Goal: Information Seeking & Learning: Learn about a topic

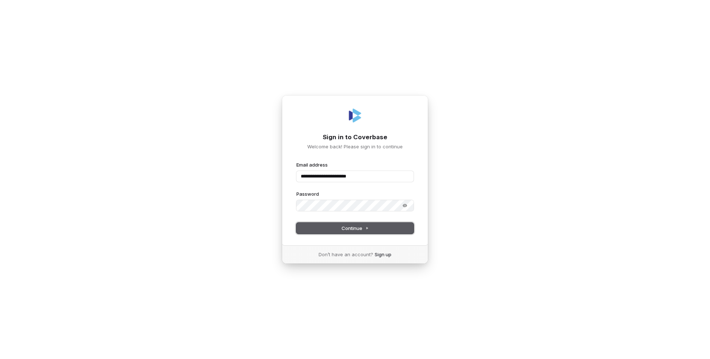
click at [316, 228] on button "Continue" at bounding box center [354, 227] width 117 height 11
type input "**********"
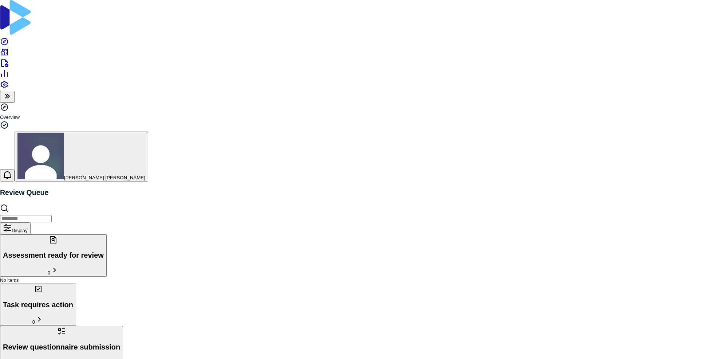
click at [9, 13] on div at bounding box center [355, 18] width 710 height 37
click at [9, 48] on icon at bounding box center [4, 52] width 9 height 9
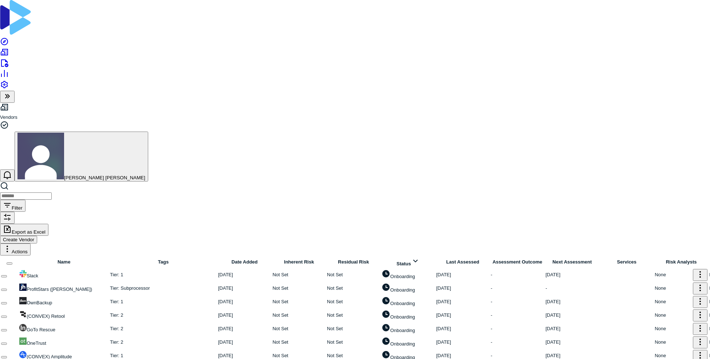
click at [110, 271] on link at bounding box center [110, 271] width 0 height 0
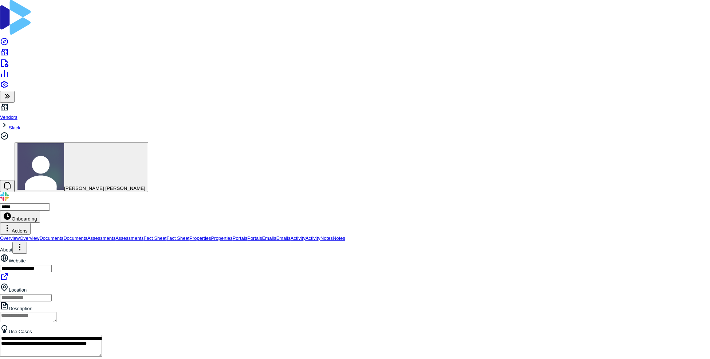
click at [12, 9] on img at bounding box center [15, 17] width 31 height 35
click at [11, 12] on img at bounding box center [15, 17] width 31 height 35
click at [17, 114] on link "Vendors" at bounding box center [8, 116] width 17 height 5
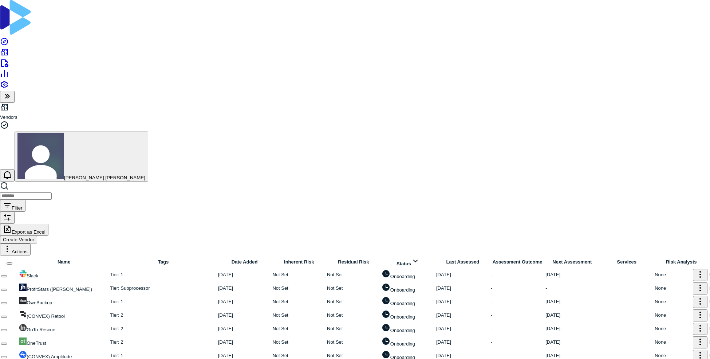
click at [19, 270] on link at bounding box center [19, 270] width 0 height 0
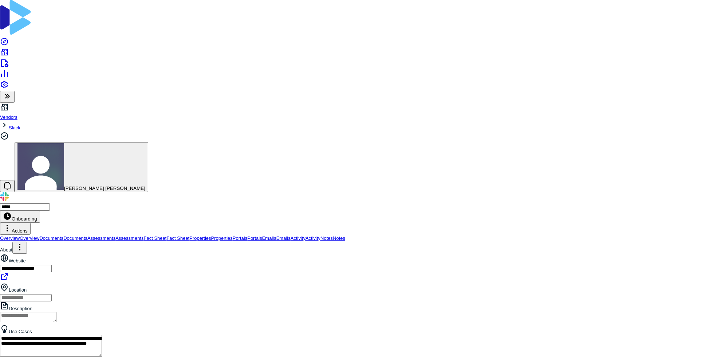
click at [17, 114] on link "Vendors" at bounding box center [8, 116] width 17 height 5
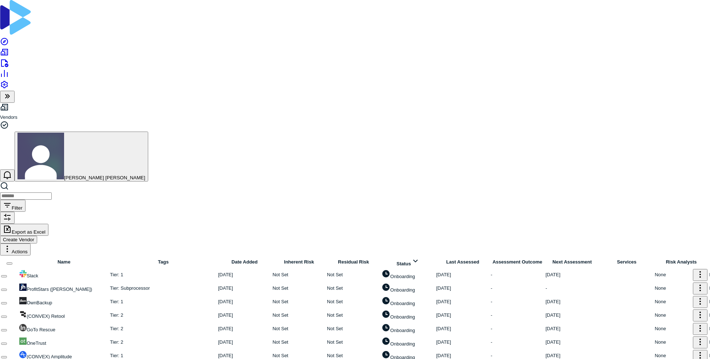
click at [195, 338] on div "Tier : 2" at bounding box center [163, 341] width 107 height 7
click at [7, 342] on button "button" at bounding box center [4, 343] width 6 height 2
click at [9, 76] on icon at bounding box center [4, 73] width 9 height 9
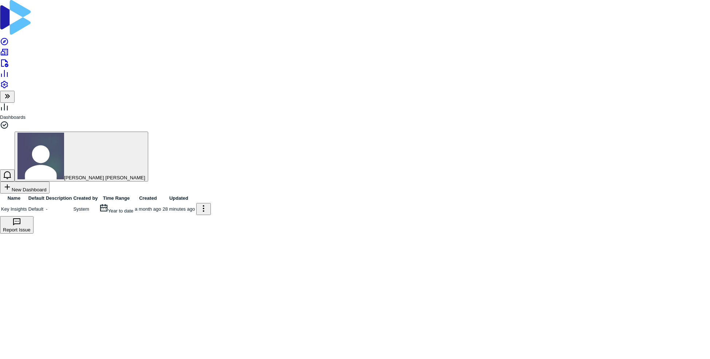
click at [9, 37] on icon at bounding box center [4, 41] width 9 height 9
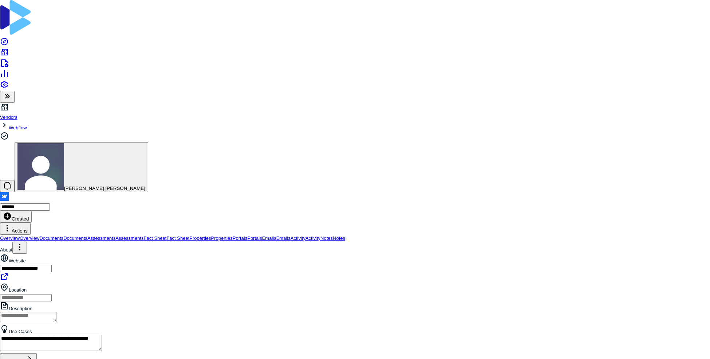
click at [63, 235] on span "Documents" at bounding box center [51, 237] width 24 height 5
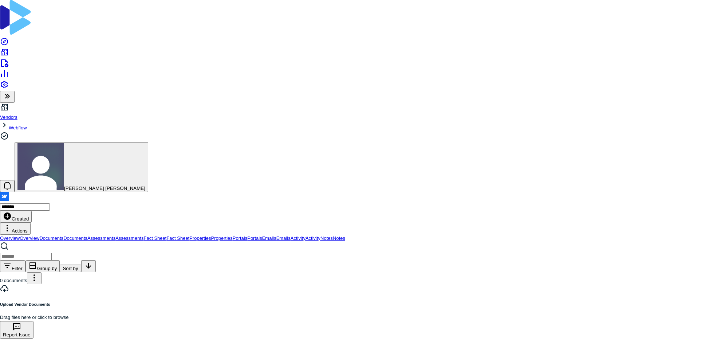
click at [115, 235] on span "Assessments" at bounding box center [101, 237] width 28 height 5
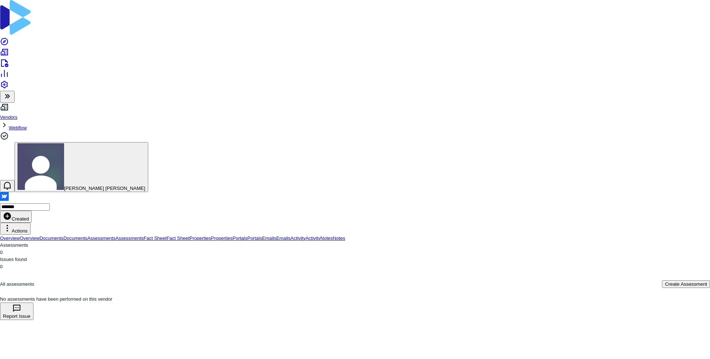
click at [162, 235] on span "Fact Sheet" at bounding box center [155, 237] width 23 height 5
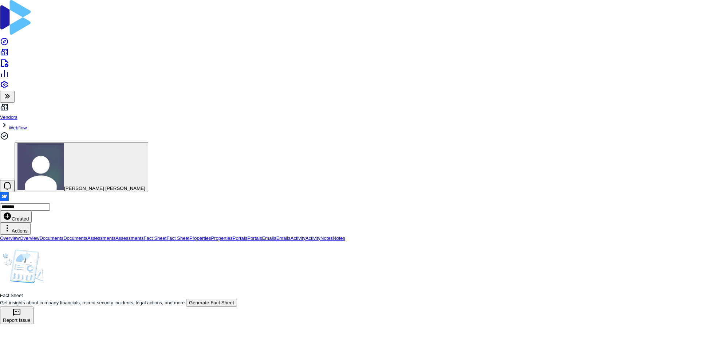
click at [190, 235] on span "Properties" at bounding box center [199, 237] width 21 height 5
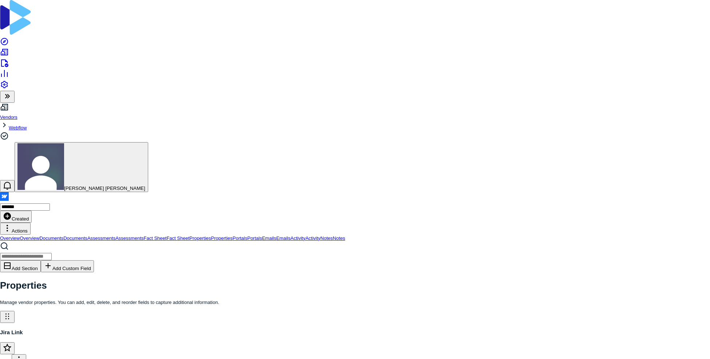
click at [233, 235] on span "Portals" at bounding box center [240, 237] width 15 height 5
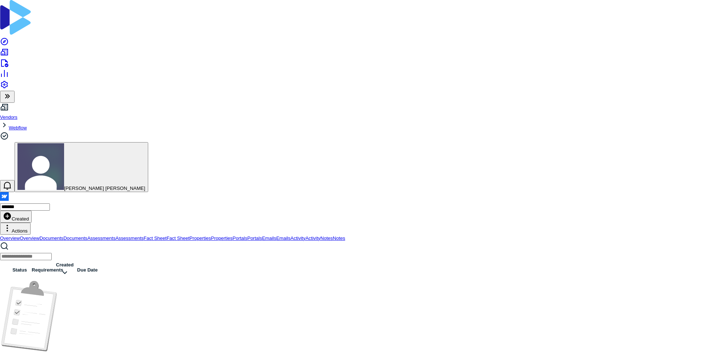
click at [262, 235] on span "Emails" at bounding box center [269, 237] width 14 height 5
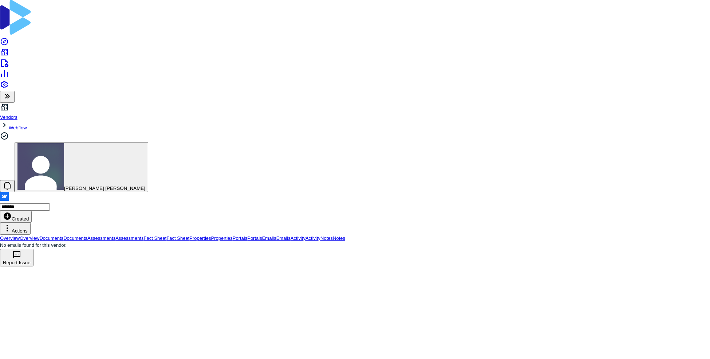
click at [291, 235] on span "Activity" at bounding box center [298, 237] width 15 height 5
click at [320, 235] on span "Notes" at bounding box center [326, 237] width 12 height 5
click at [20, 235] on span "Overview" at bounding box center [10, 237] width 20 height 5
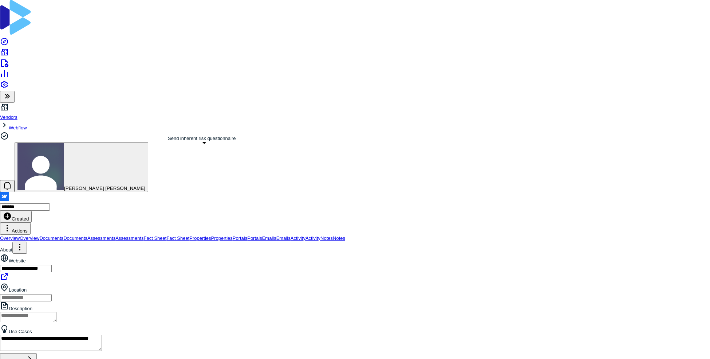
click at [115, 235] on span "Assessments" at bounding box center [101, 237] width 28 height 5
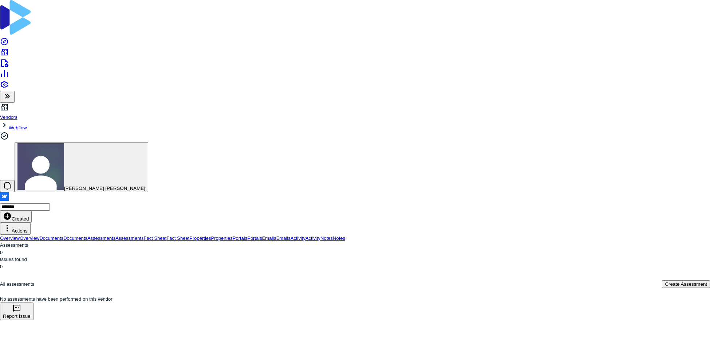
click at [17, 114] on link "Vendors" at bounding box center [8, 116] width 17 height 5
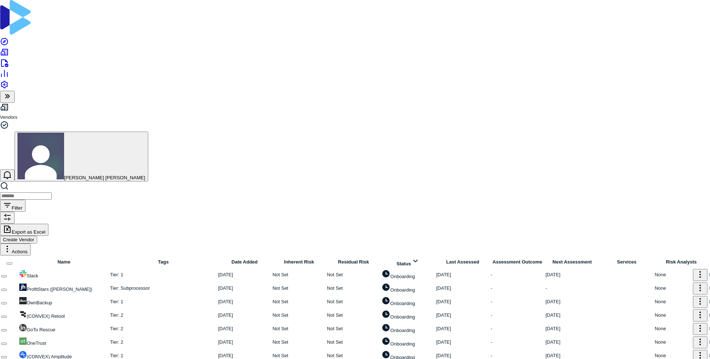
click at [110, 338] on link at bounding box center [110, 338] width 0 height 0
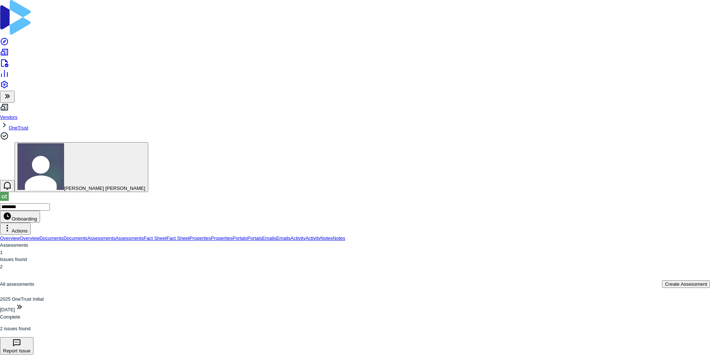
click at [161, 235] on span "Fact Sheet" at bounding box center [155, 237] width 23 height 5
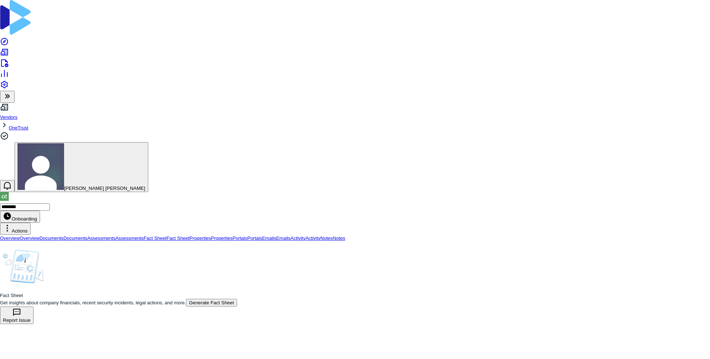
click at [186, 299] on button "Generate Fact Sheet" at bounding box center [211, 303] width 51 height 8
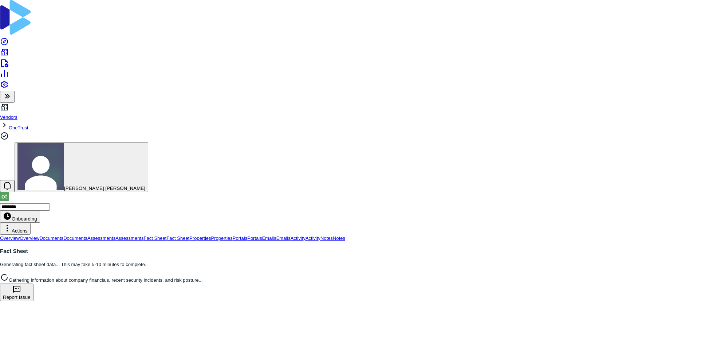
click at [233, 235] on span "Portals" at bounding box center [240, 237] width 15 height 5
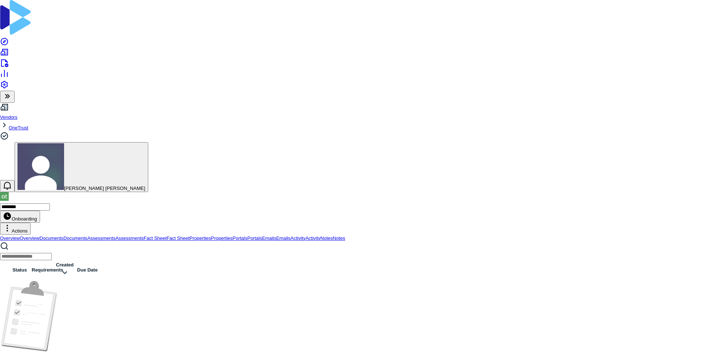
click at [166, 235] on span "Fact Sheet" at bounding box center [155, 237] width 23 height 5
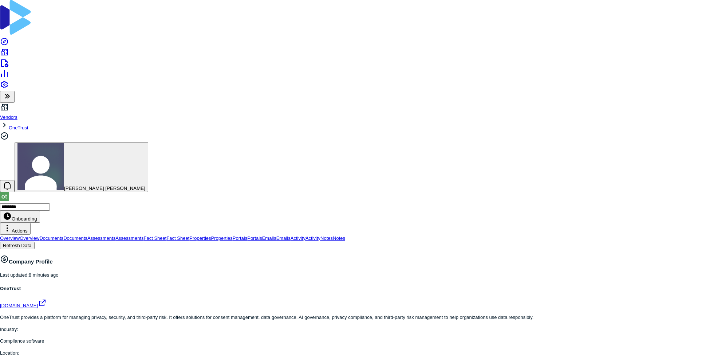
click at [17, 114] on link "Vendors" at bounding box center [8, 116] width 17 height 5
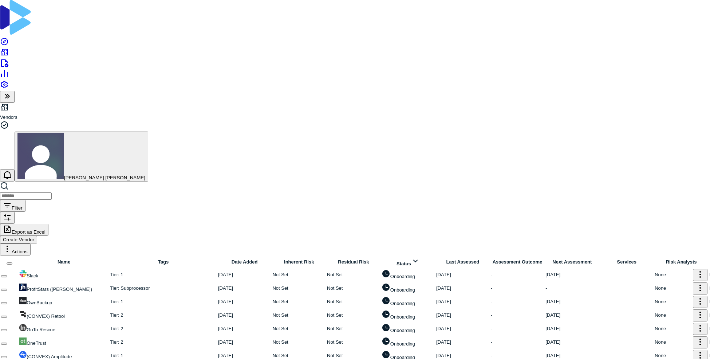
click at [420, 256] on icon at bounding box center [415, 260] width 9 height 9
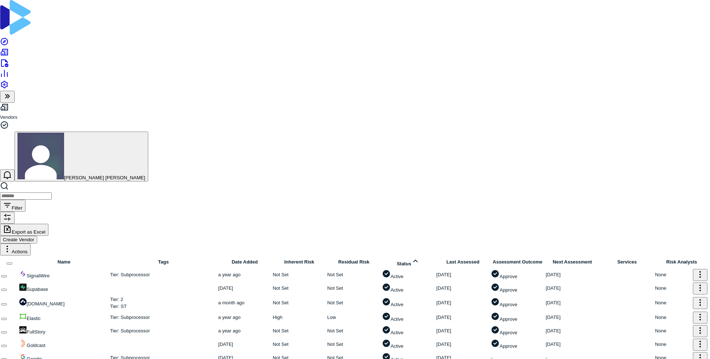
click at [19, 270] on link at bounding box center [19, 270] width 0 height 0
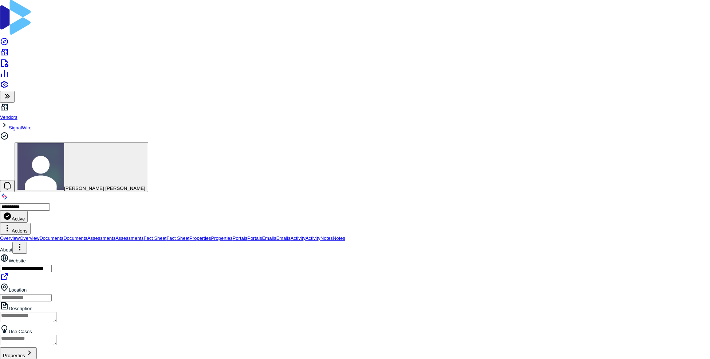
click at [63, 235] on span "Documents" at bounding box center [51, 237] width 24 height 5
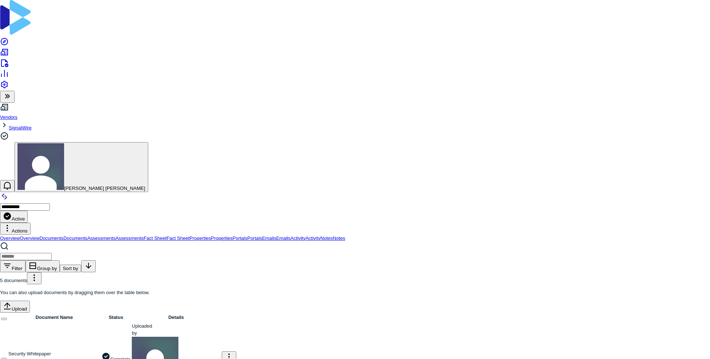
click at [20, 235] on span "Overview" at bounding box center [10, 237] width 20 height 5
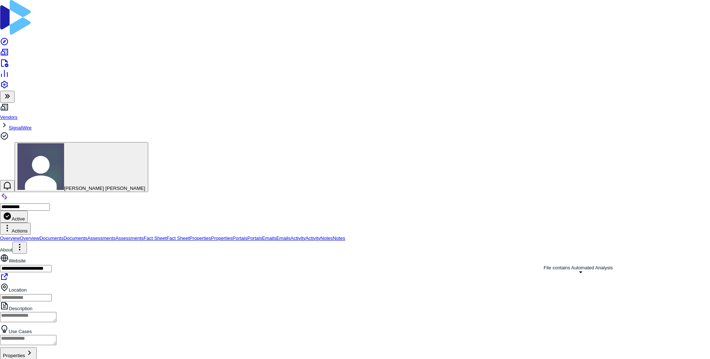
drag, startPoint x: 573, startPoint y: 24, endPoint x: 567, endPoint y: 62, distance: 37.5
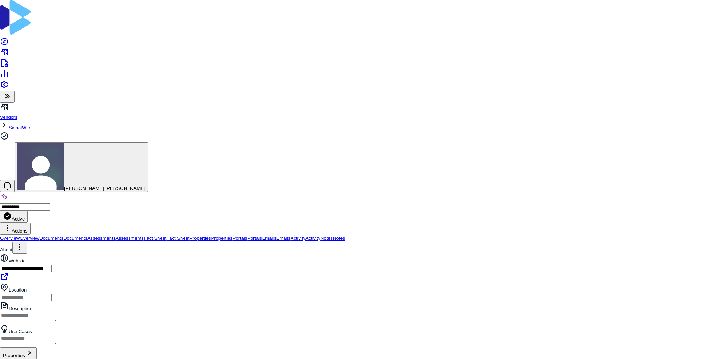
type textarea "*"
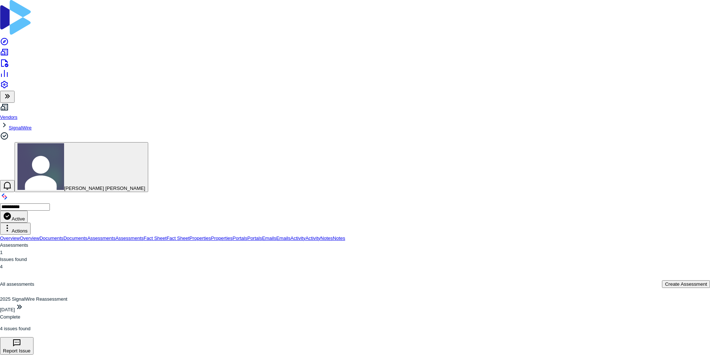
click at [155, 302] on div "Jan 24, 2025 Complete 4 issues found" at bounding box center [355, 317] width 710 height 30
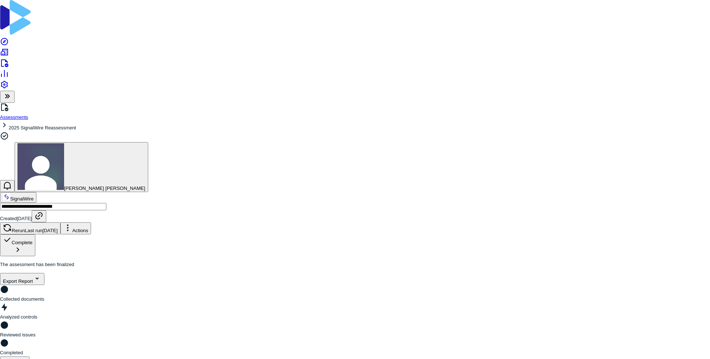
drag, startPoint x: 692, startPoint y: 13, endPoint x: 684, endPoint y: 37, distance: 25.3
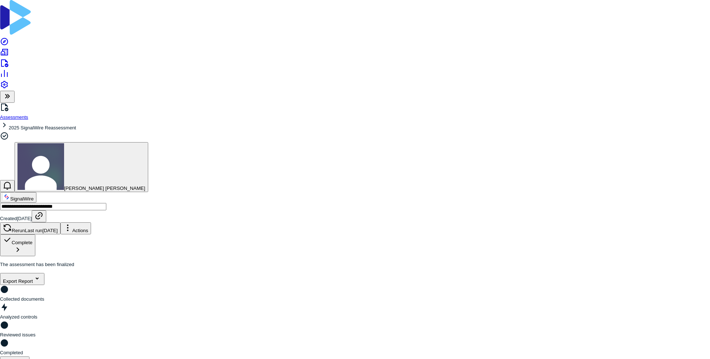
click at [28, 114] on link "Assessments" at bounding box center [14, 116] width 28 height 5
